Goal: Check status: Check status

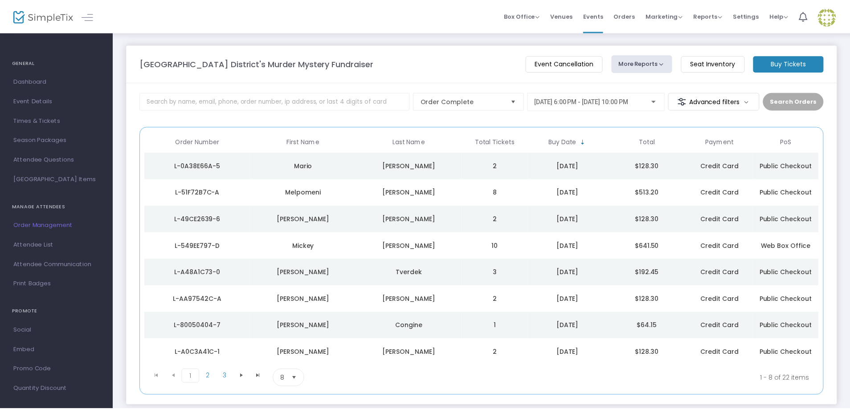
scroll to position [54, 0]
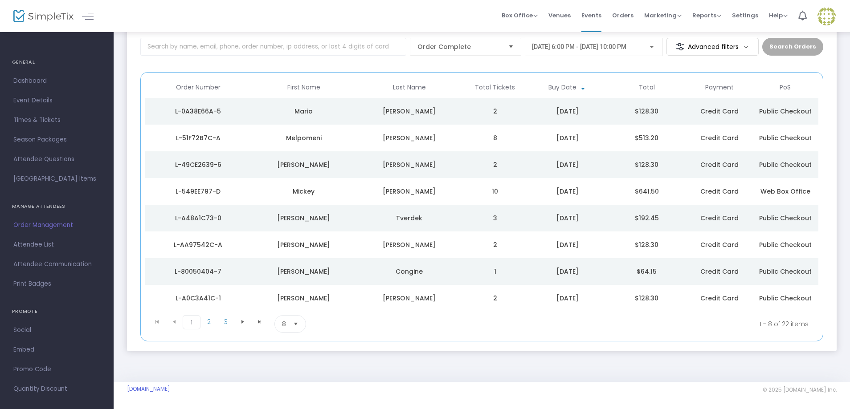
click at [482, 104] on td "2" at bounding box center [495, 111] width 66 height 27
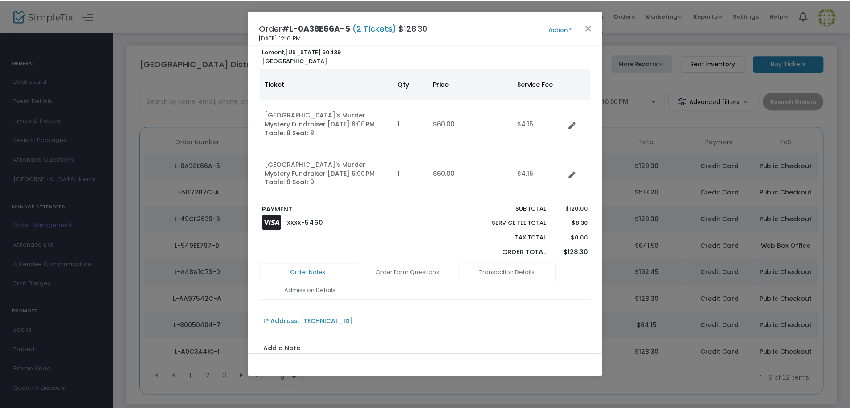
scroll to position [0, 0]
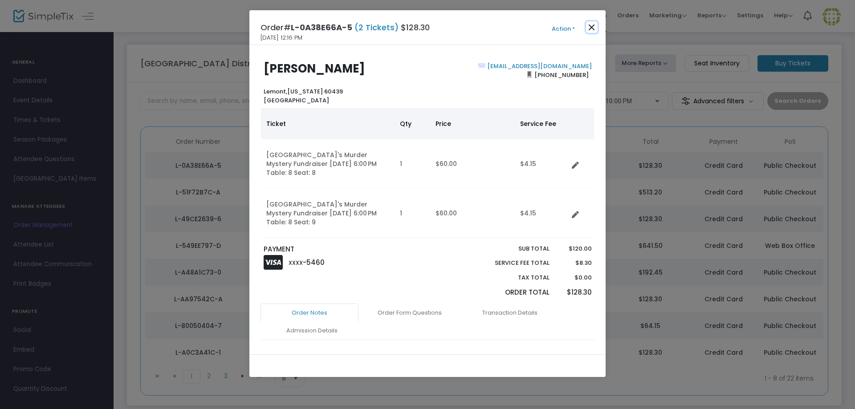
click at [592, 25] on button "Close" at bounding box center [592, 27] width 12 height 12
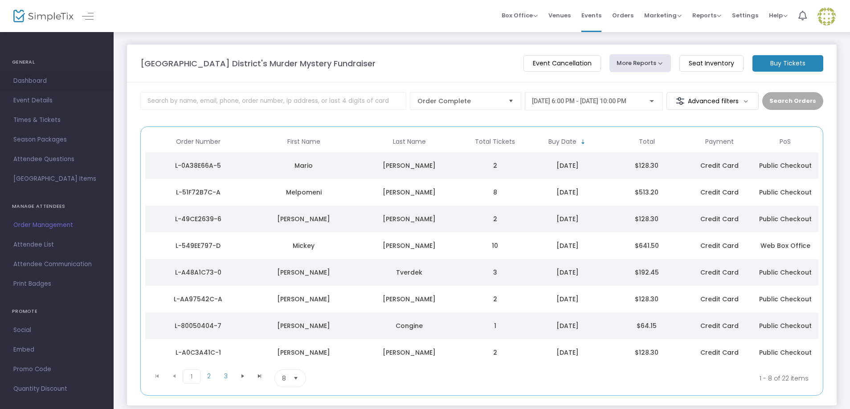
click at [46, 78] on span "Dashboard" at bounding box center [56, 81] width 87 height 12
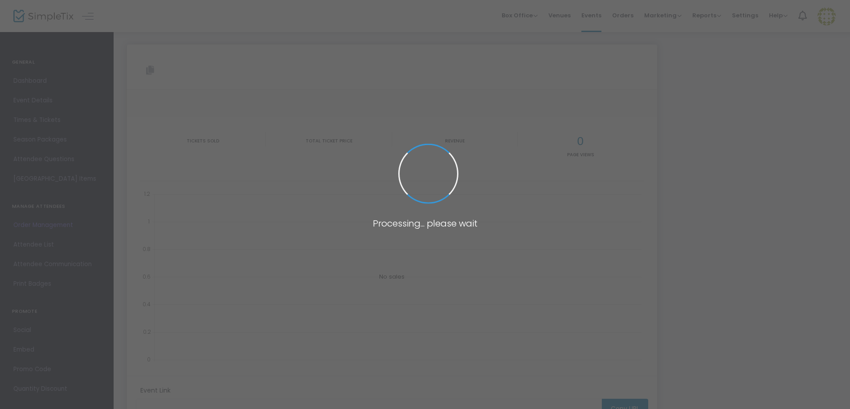
type input "https://www.simpletix.com/e/lemont-public-library-district-s-murder-my-tickets-…"
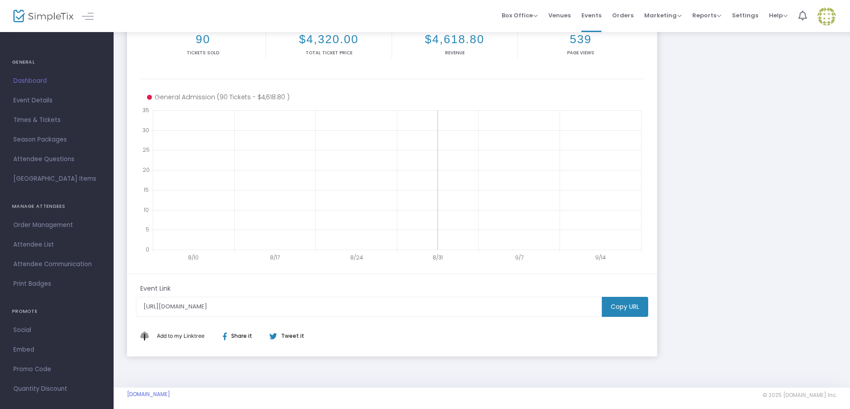
scroll to position [136, 0]
